Goal: Transaction & Acquisition: Purchase product/service

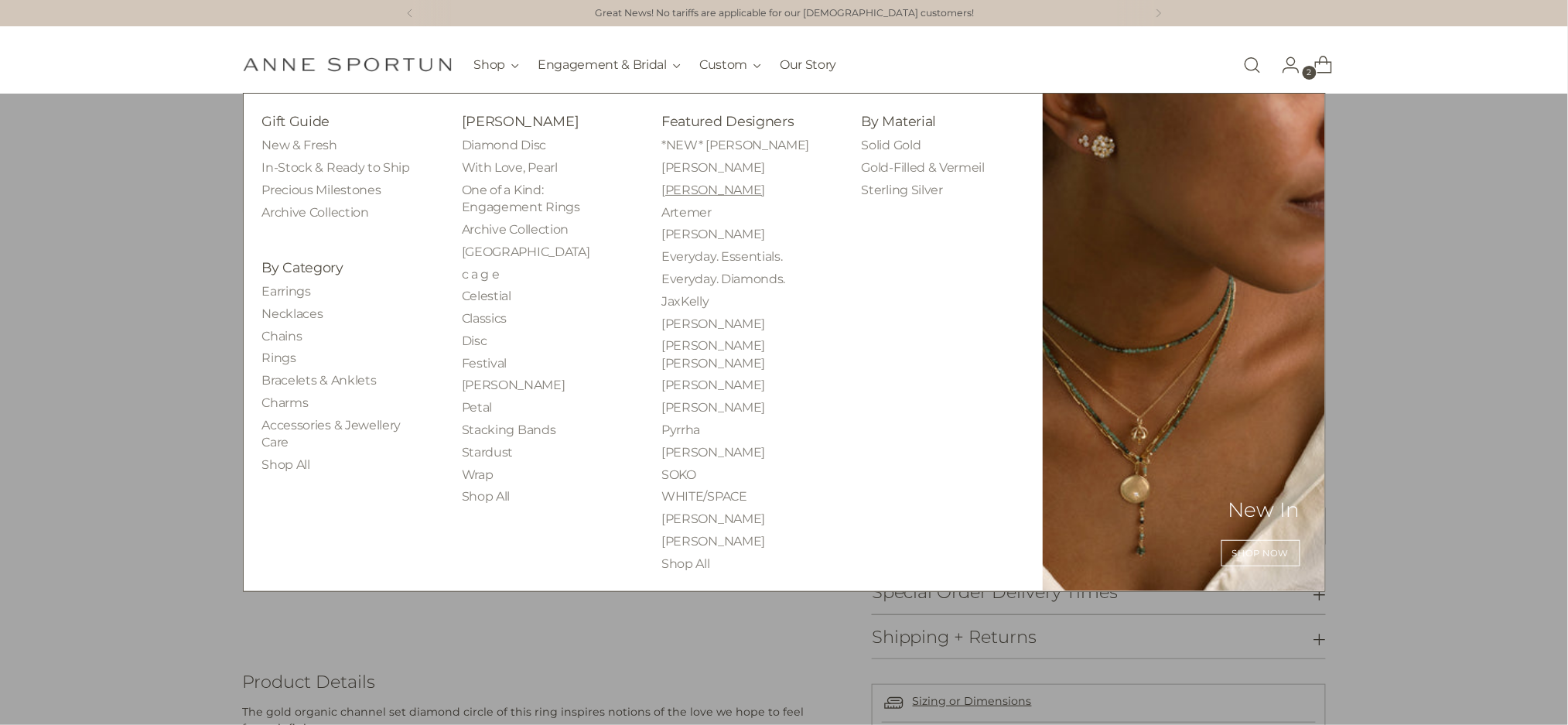
click at [668, 189] on link "[PERSON_NAME]" at bounding box center [713, 189] width 104 height 14
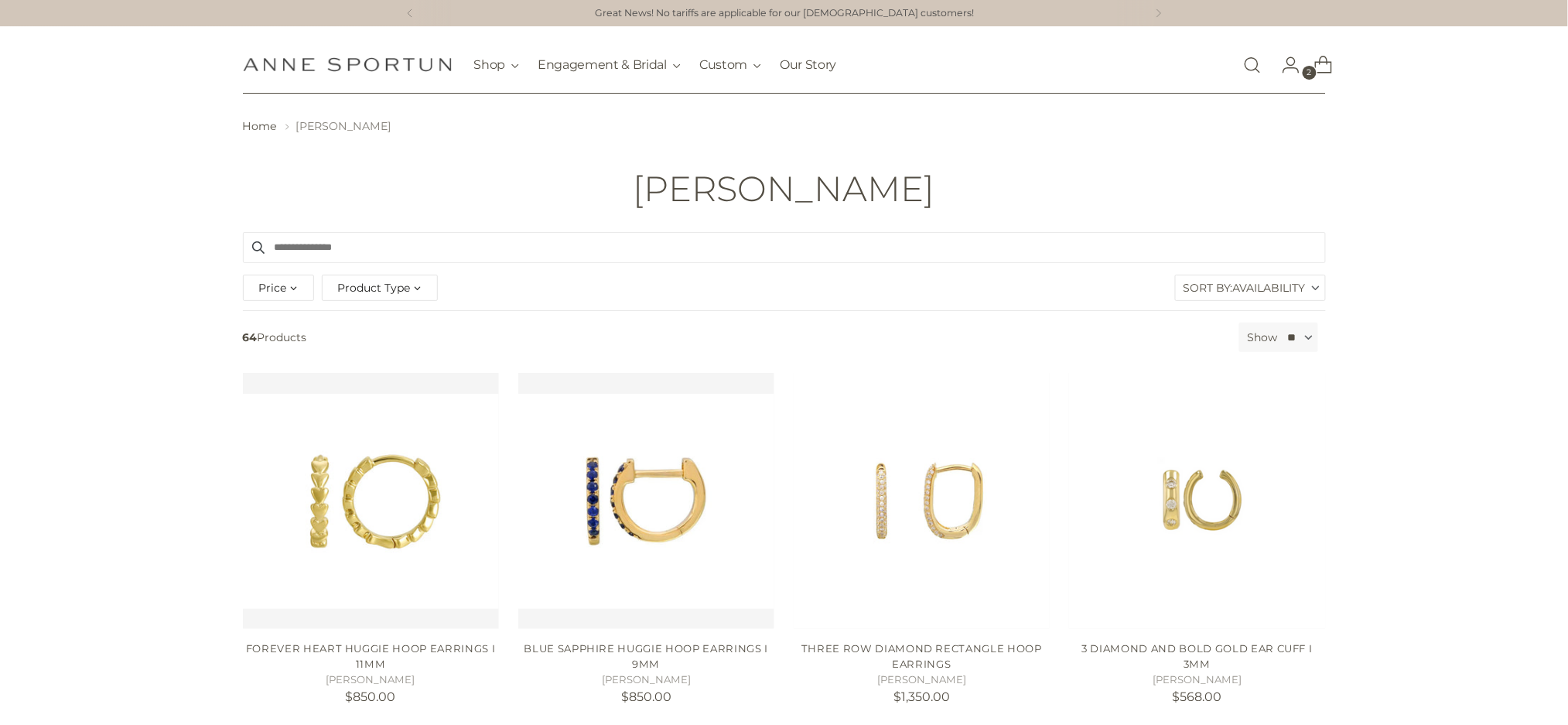
click at [418, 286] on div "Product Type" at bounding box center [379, 287] width 116 height 26
click at [381, 392] on span "Necklace" at bounding box center [376, 395] width 49 height 14
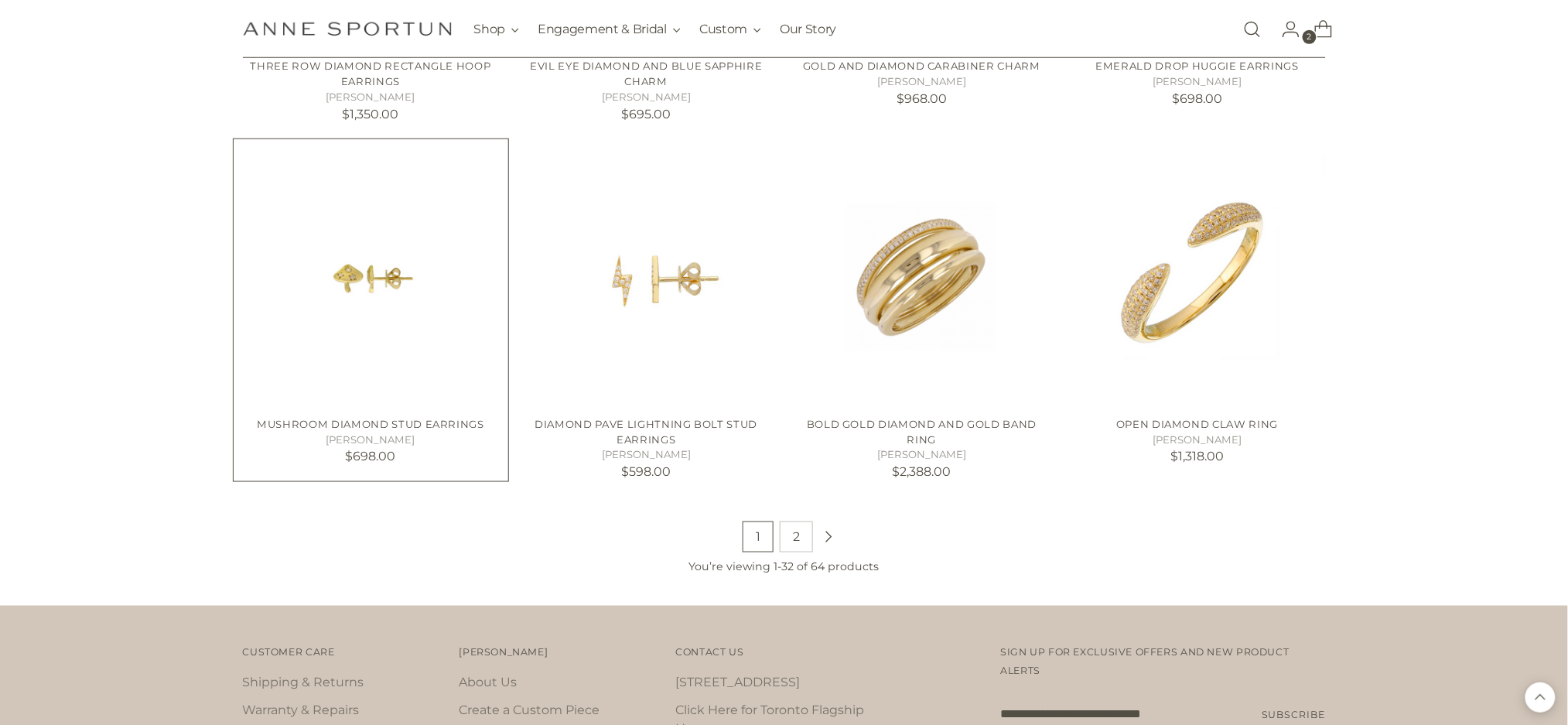
scroll to position [2664, 0]
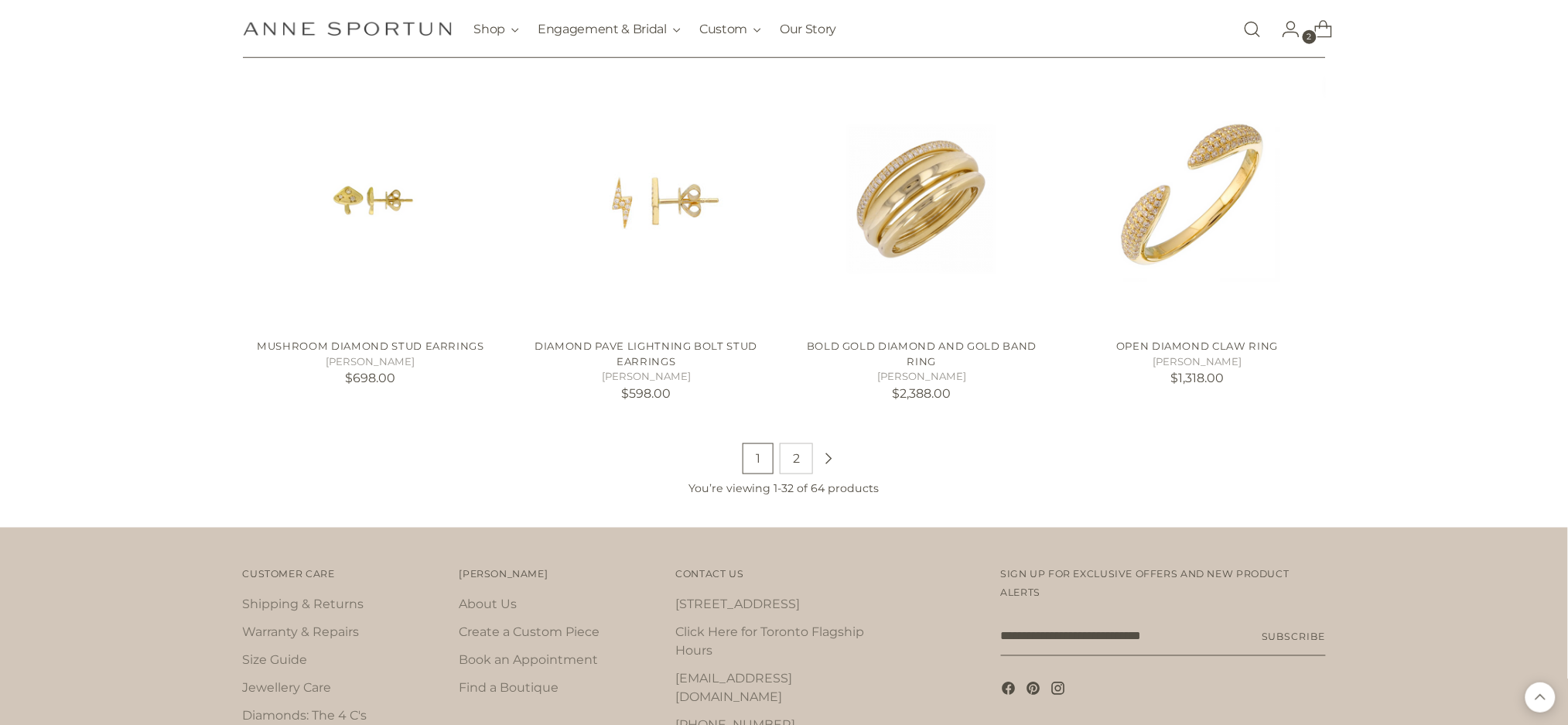
drag, startPoint x: 787, startPoint y: 455, endPoint x: 793, endPoint y: 440, distance: 16.2
click at [787, 455] on link "2" at bounding box center [796, 459] width 33 height 31
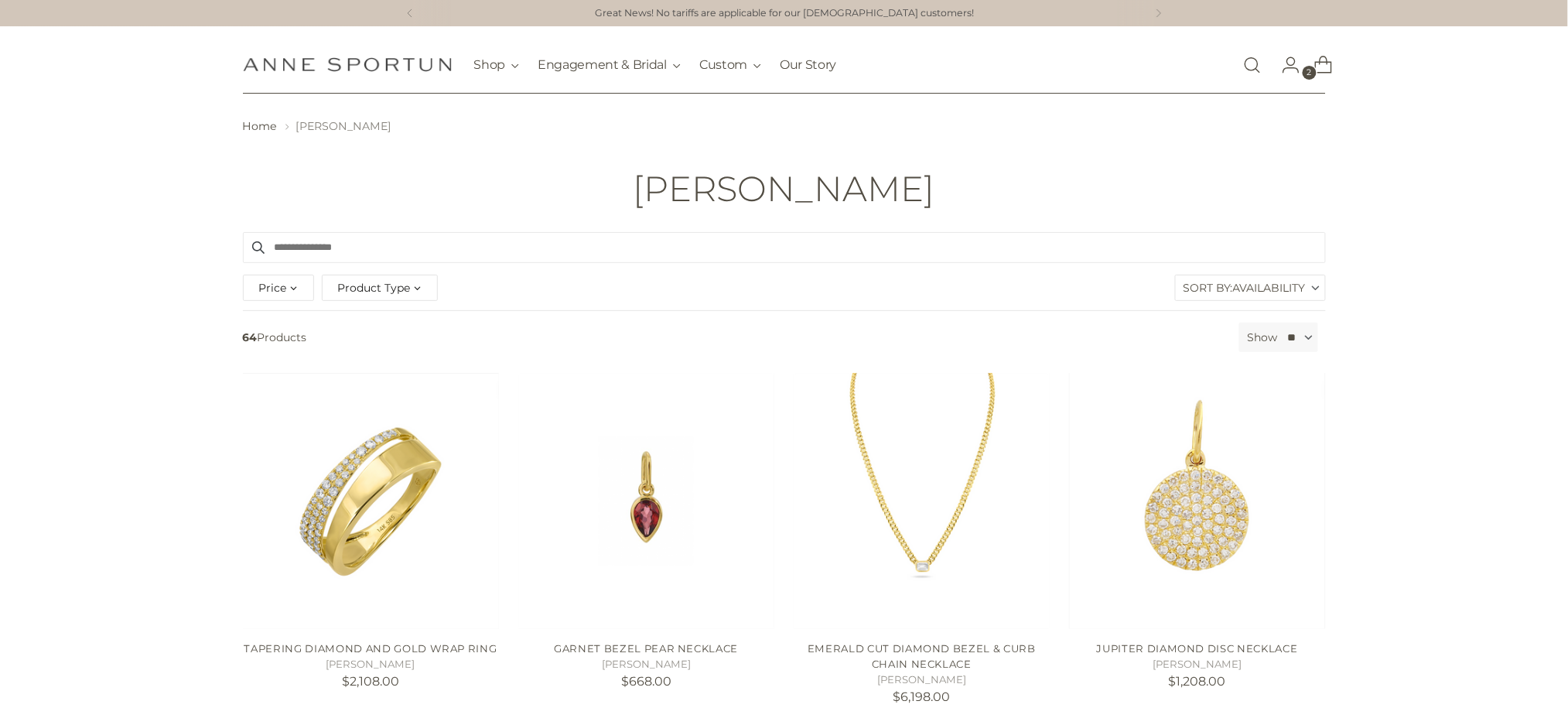
click at [1256, 60] on link "Open search modal" at bounding box center [1252, 65] width 31 height 31
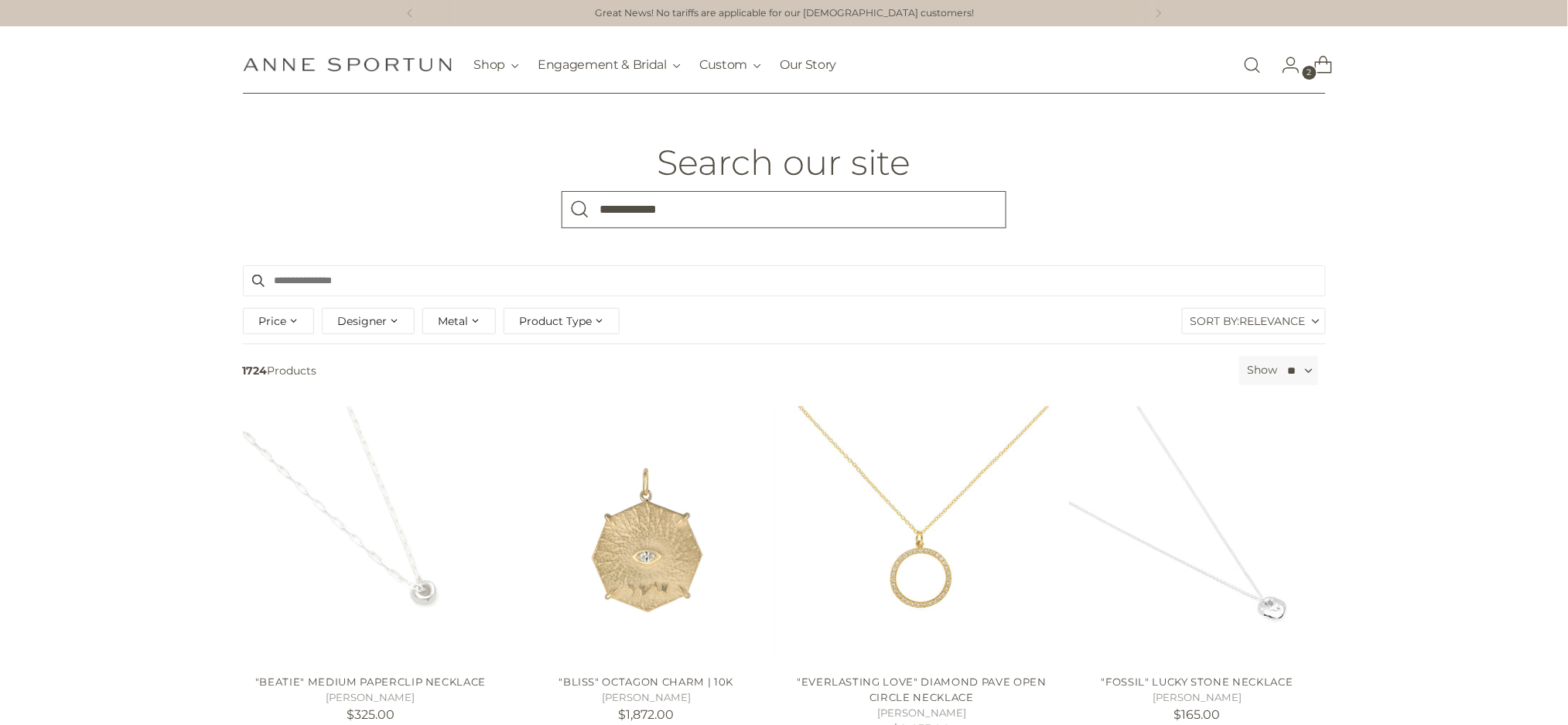
type input "**********"
click at [562, 191] on button "Search" at bounding box center [580, 210] width 37 height 37
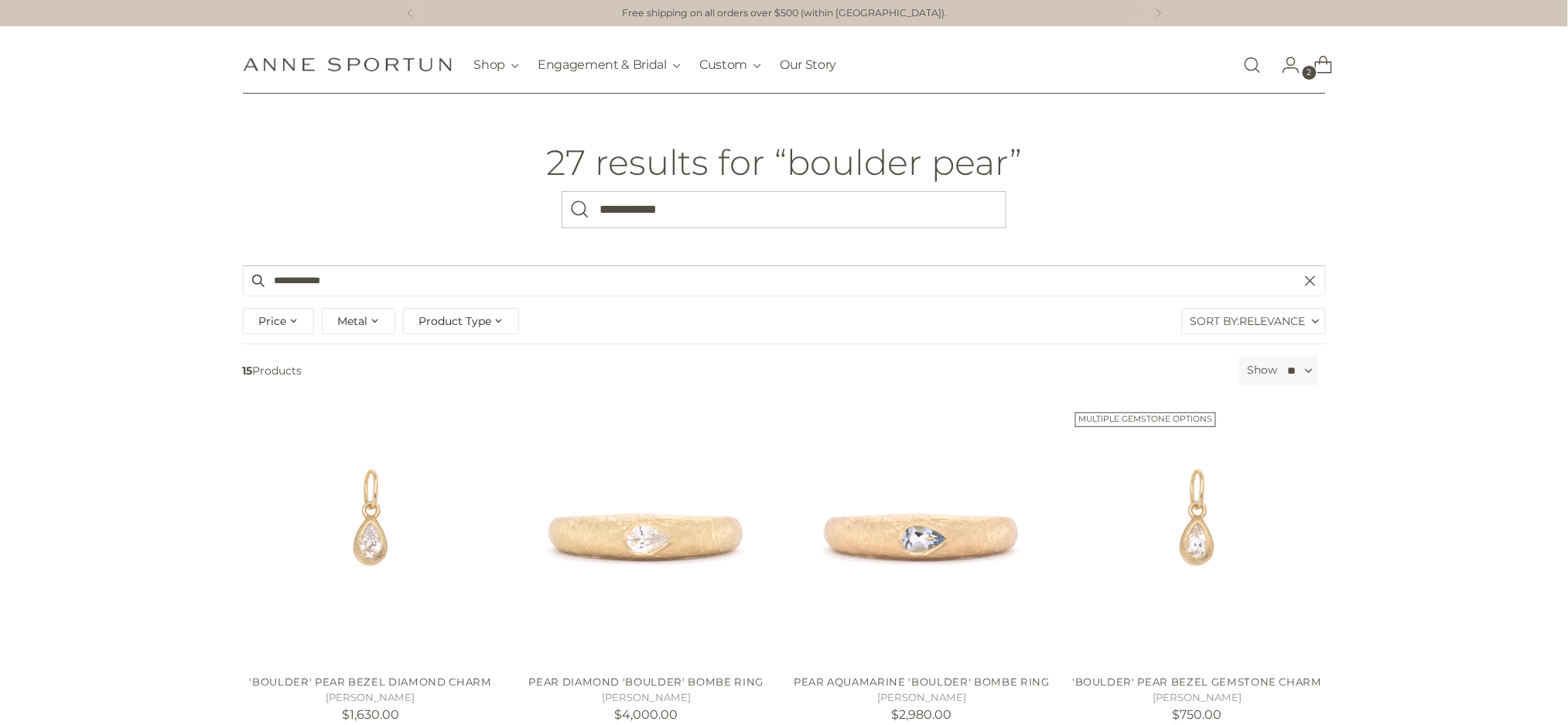
drag, startPoint x: 775, startPoint y: 211, endPoint x: 428, endPoint y: 198, distance: 347.2
click at [428, 198] on header "**********" at bounding box center [784, 179] width 1187 height 172
type input "**********"
click at [562, 191] on button "Search" at bounding box center [580, 210] width 37 height 37
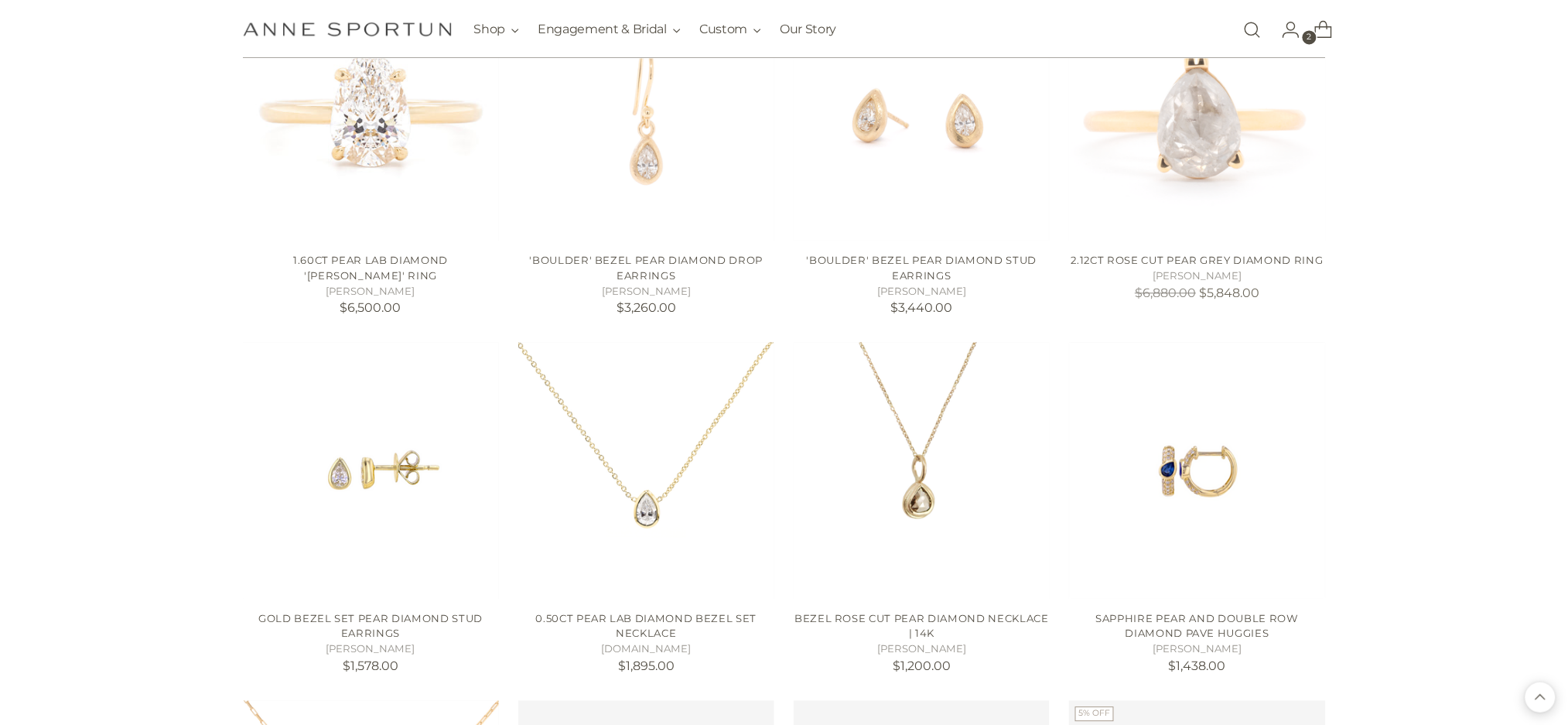
scroll to position [1134, 0]
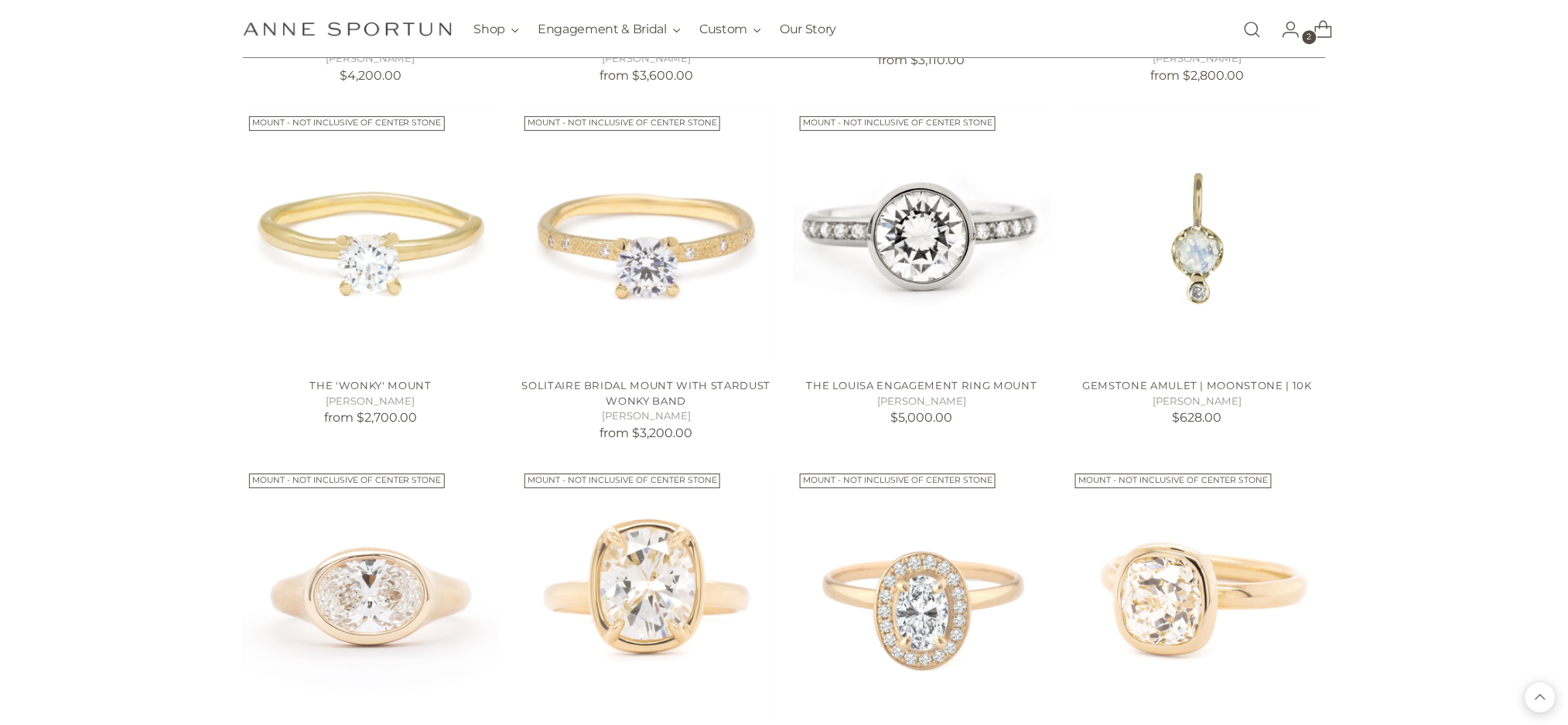
scroll to position [4024, 0]
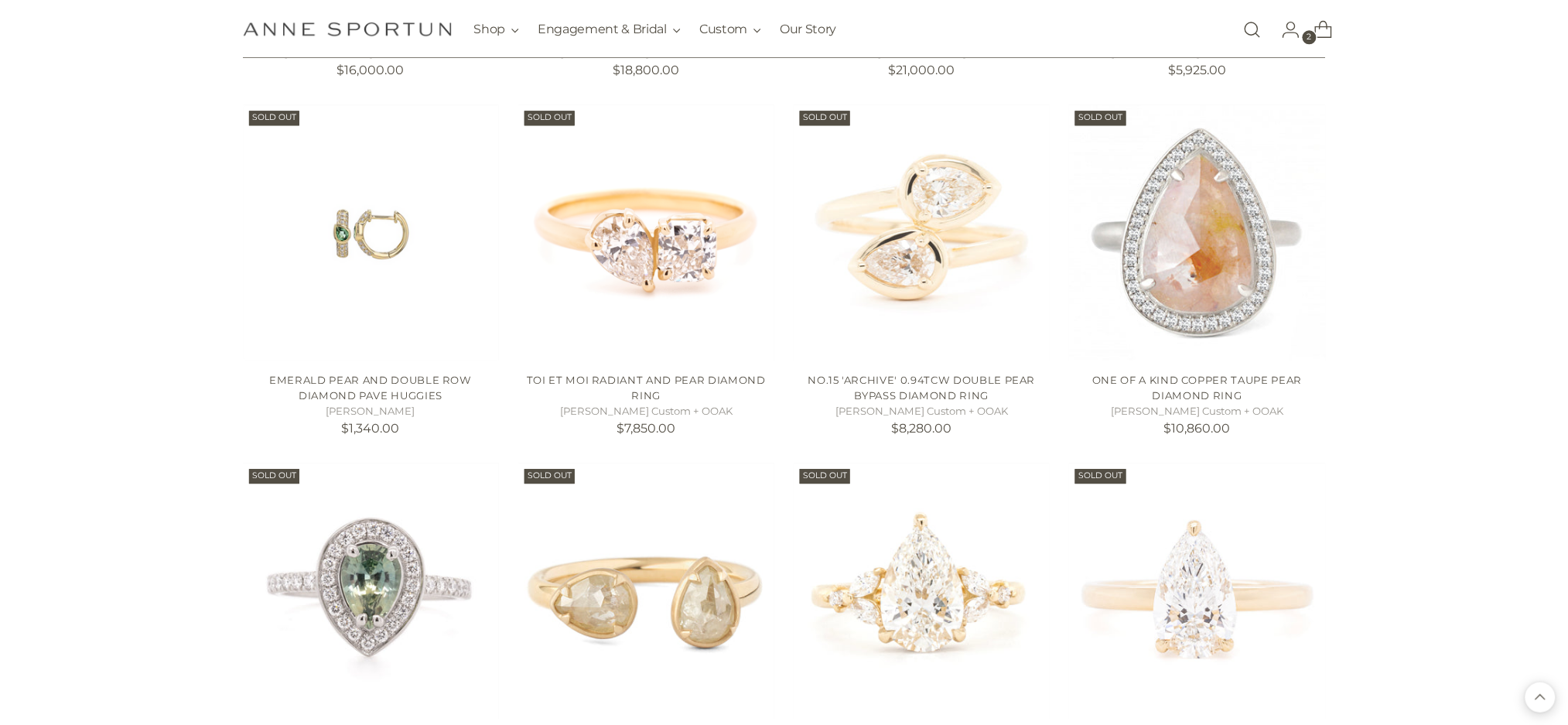
scroll to position [5674, 0]
